Goal: Task Accomplishment & Management: Use online tool/utility

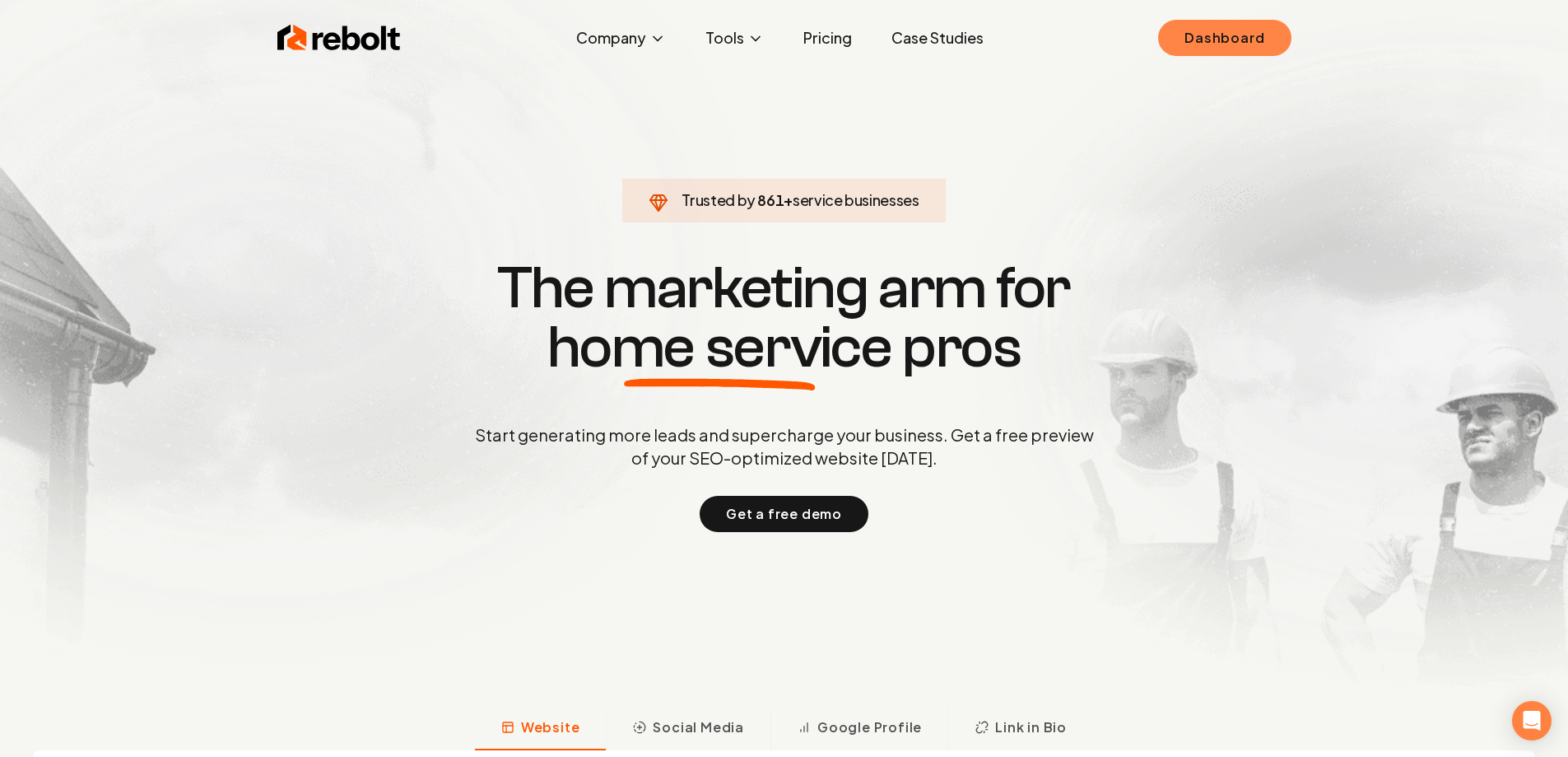
click at [1253, 40] on link "Dashboard" at bounding box center [1224, 38] width 132 height 37
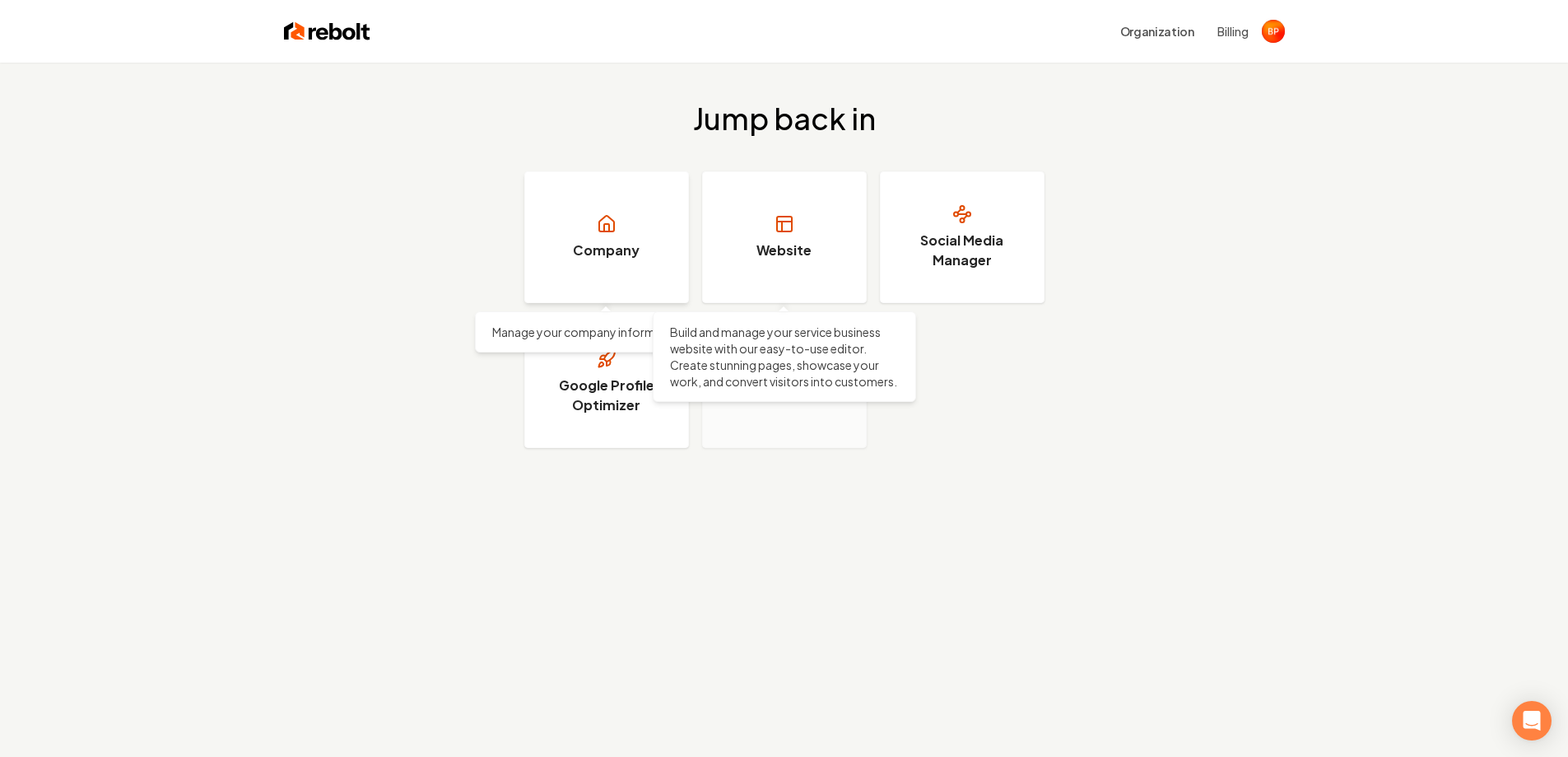
click at [586, 234] on link "Company" at bounding box center [606, 237] width 164 height 131
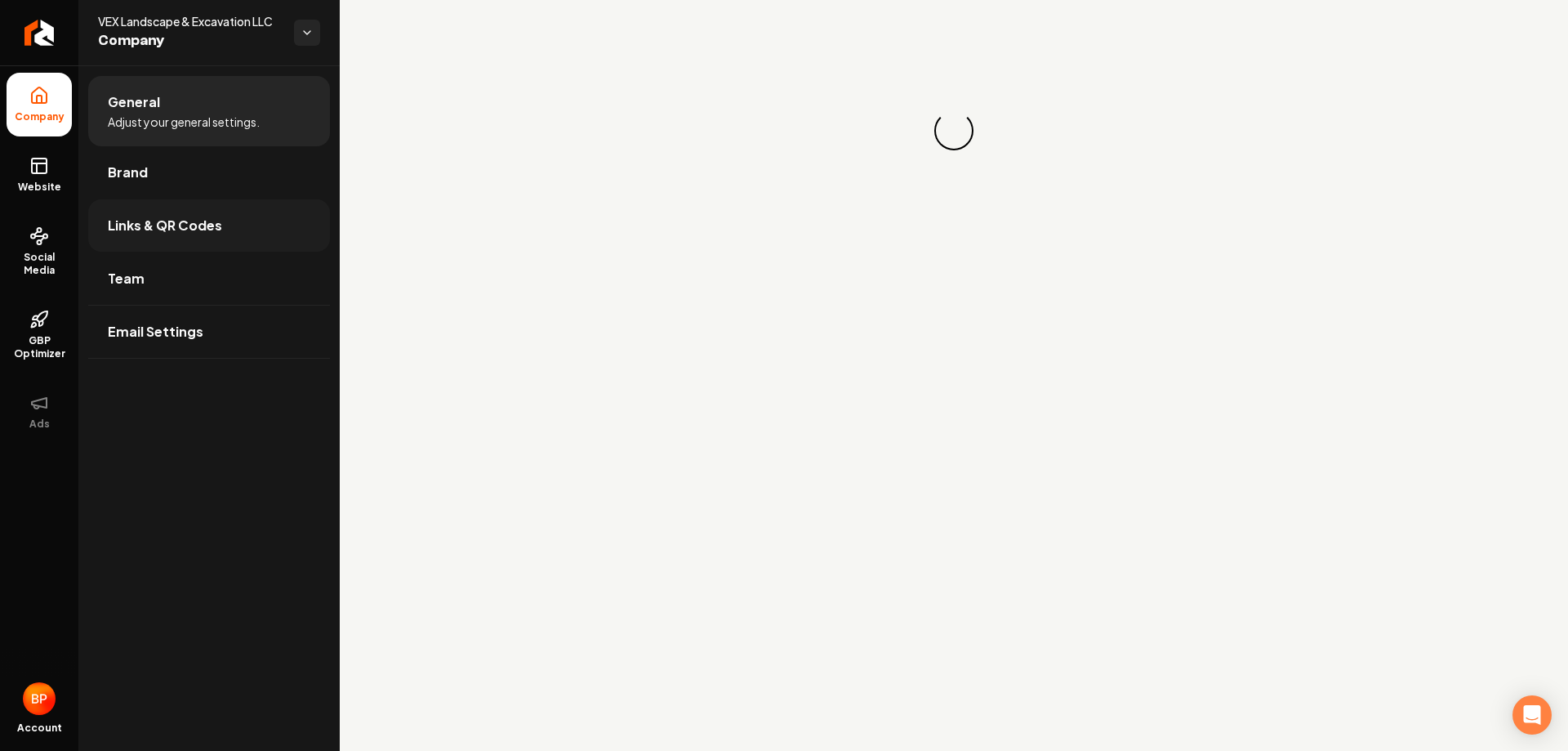
click at [215, 211] on link "Links & QR Codes" at bounding box center [209, 225] width 242 height 53
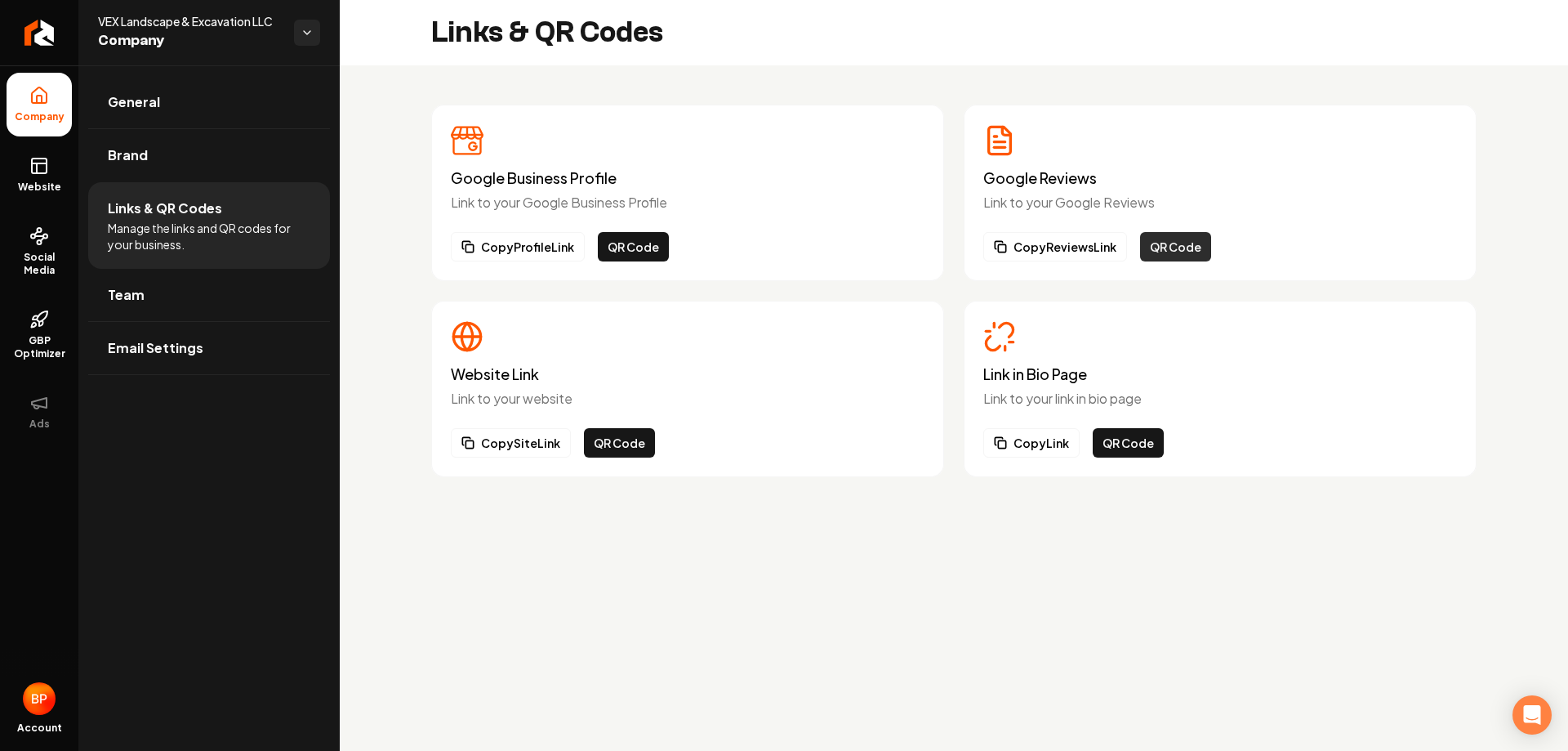
click at [1178, 252] on button "QR Code" at bounding box center [1175, 247] width 71 height 29
click at [1055, 252] on button "Copy Reviews Link" at bounding box center [1055, 247] width 144 height 29
